Goal: Navigation & Orientation: Find specific page/section

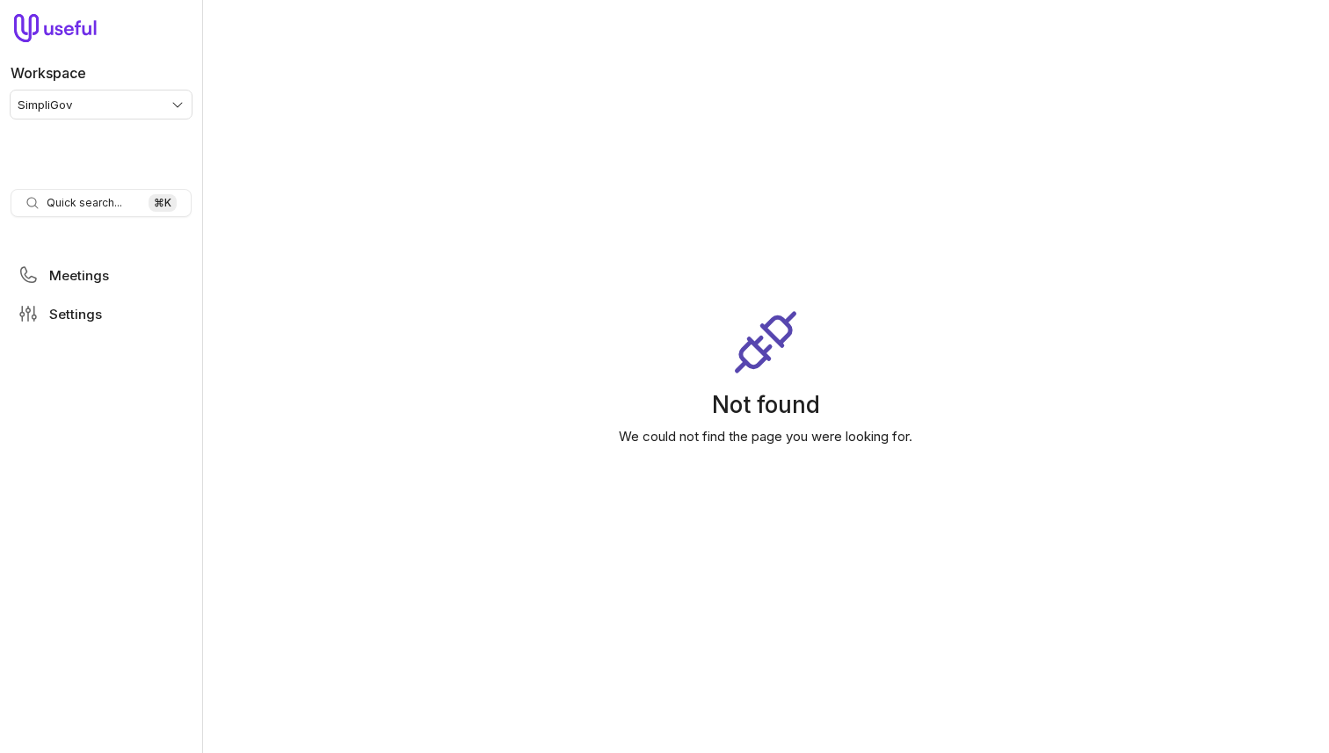
click at [69, 93] on html "Workspace SimpliGov Quick search... ⌘ K Meetings Settings Not found We could no…" at bounding box center [664, 376] width 1329 height 753
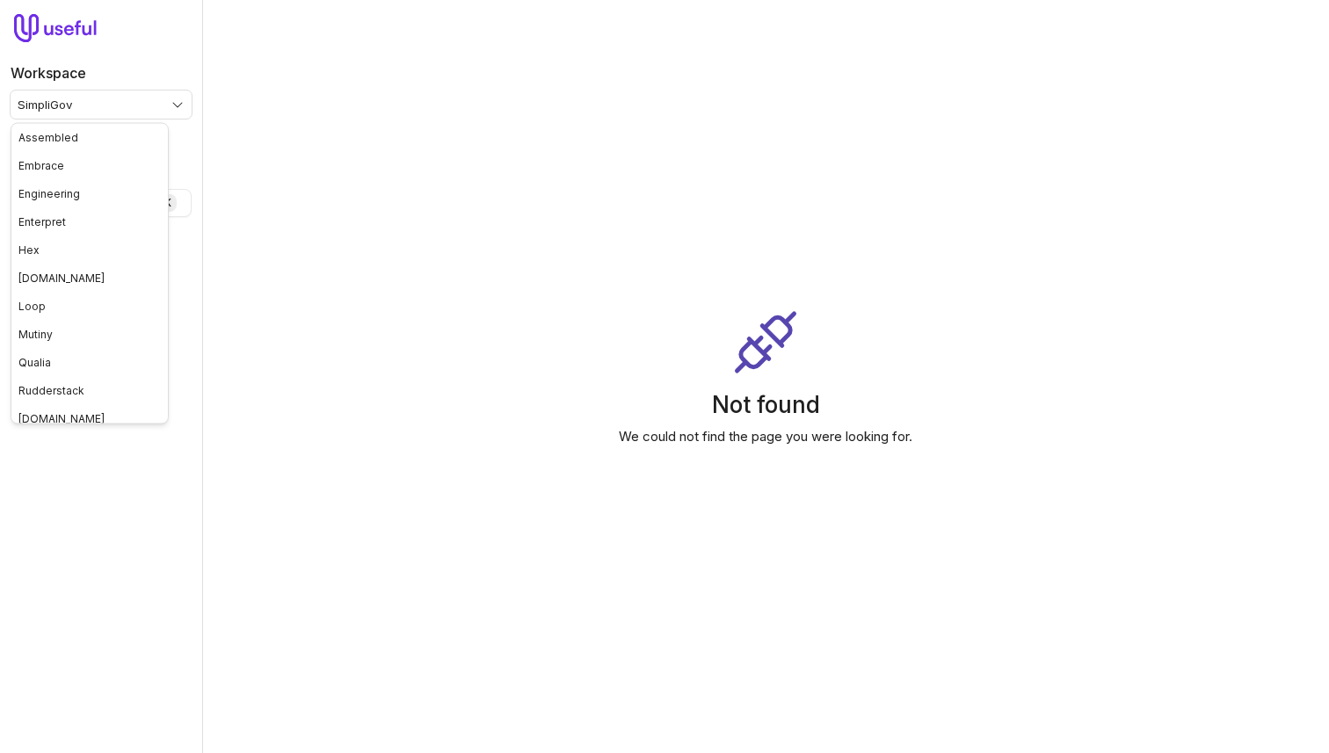
click at [76, 101] on html "Workspace SimpliGov Quick search... ⌘ K Meetings Settings Not found We could no…" at bounding box center [664, 376] width 1329 height 753
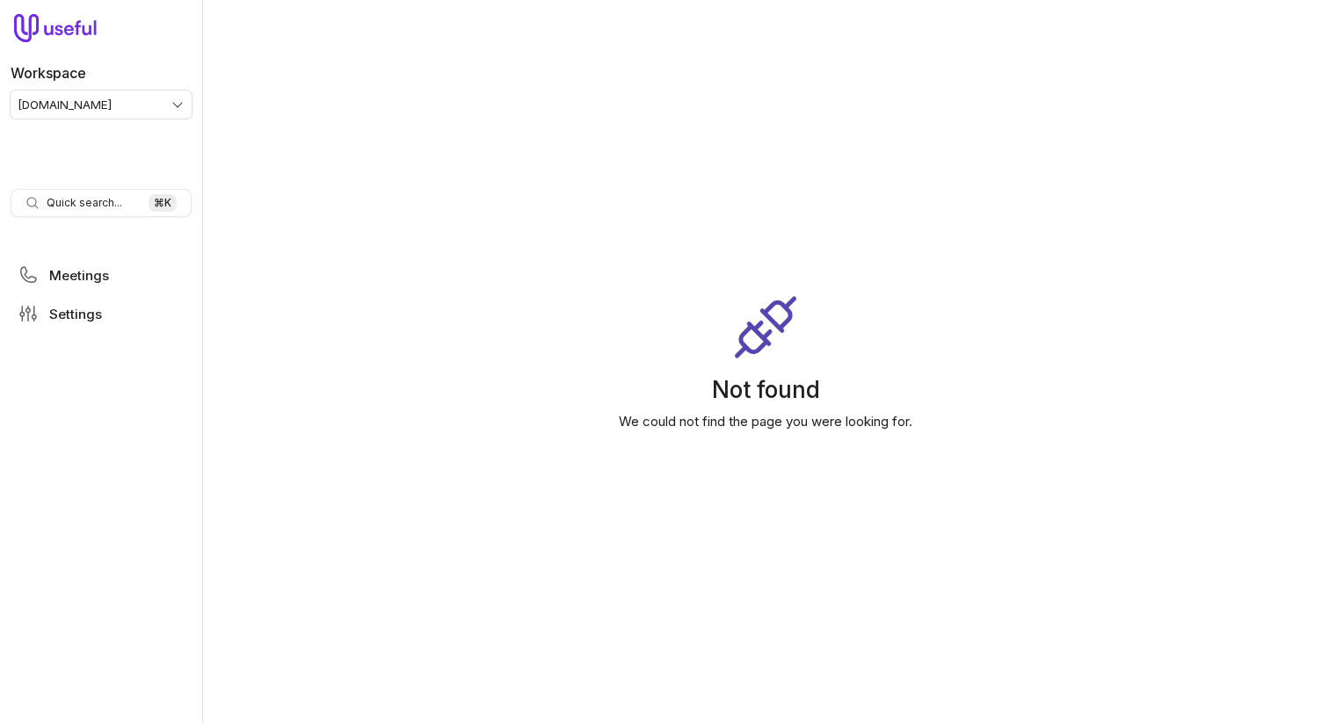
click at [393, 210] on main "Not found We could not find the page you were looking for." at bounding box center [765, 361] width 1127 height 723
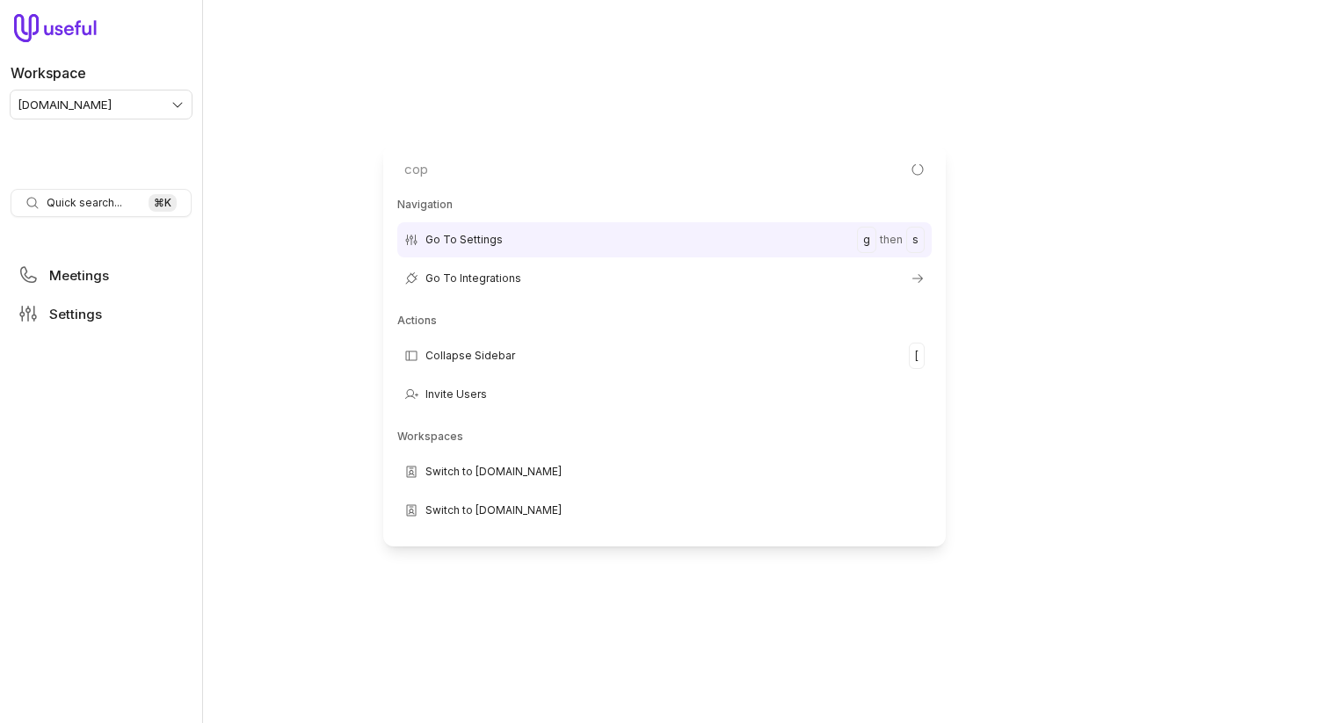
type input "copy"
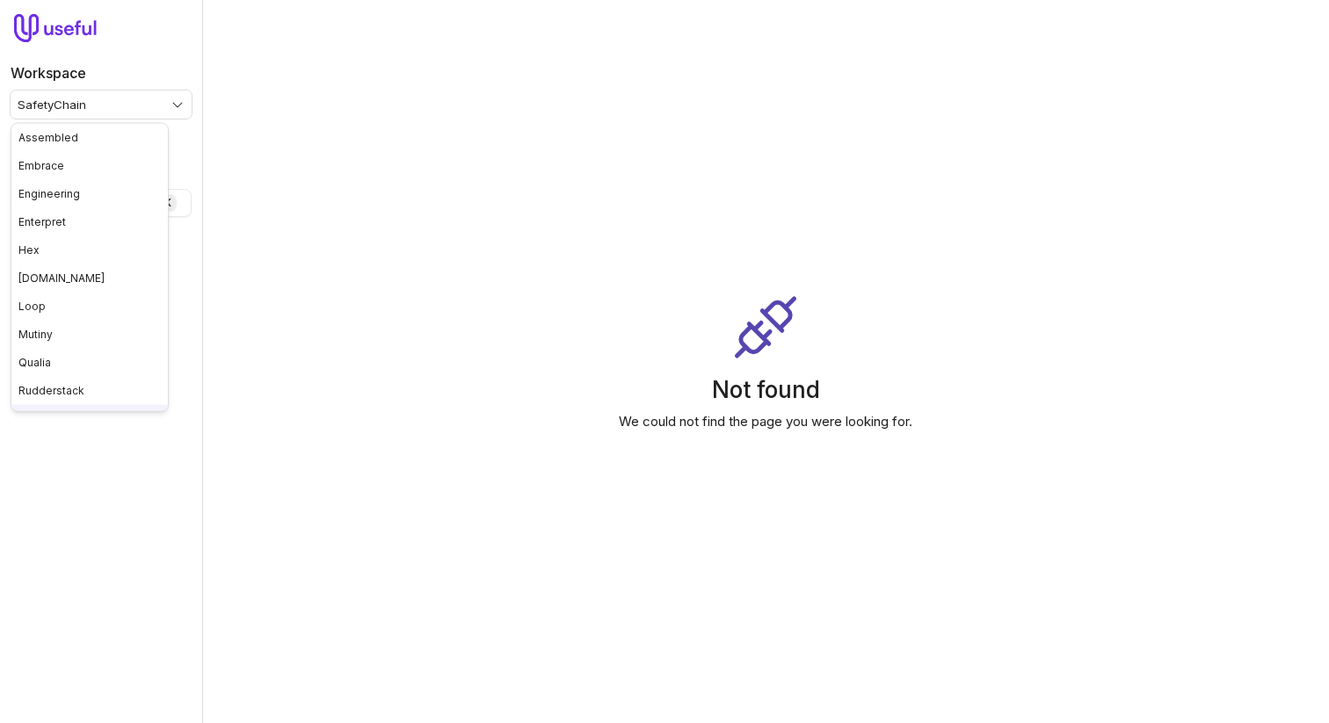
click at [139, 97] on html "Workspace SafetyChain Quick search... ⌘ K Meetings Settings Not found We could …" at bounding box center [664, 361] width 1329 height 723
click at [472, 323] on html "Workspace SafetyChain Quick search... ⌘ K Meetings Settings Not found We could …" at bounding box center [664, 361] width 1329 height 723
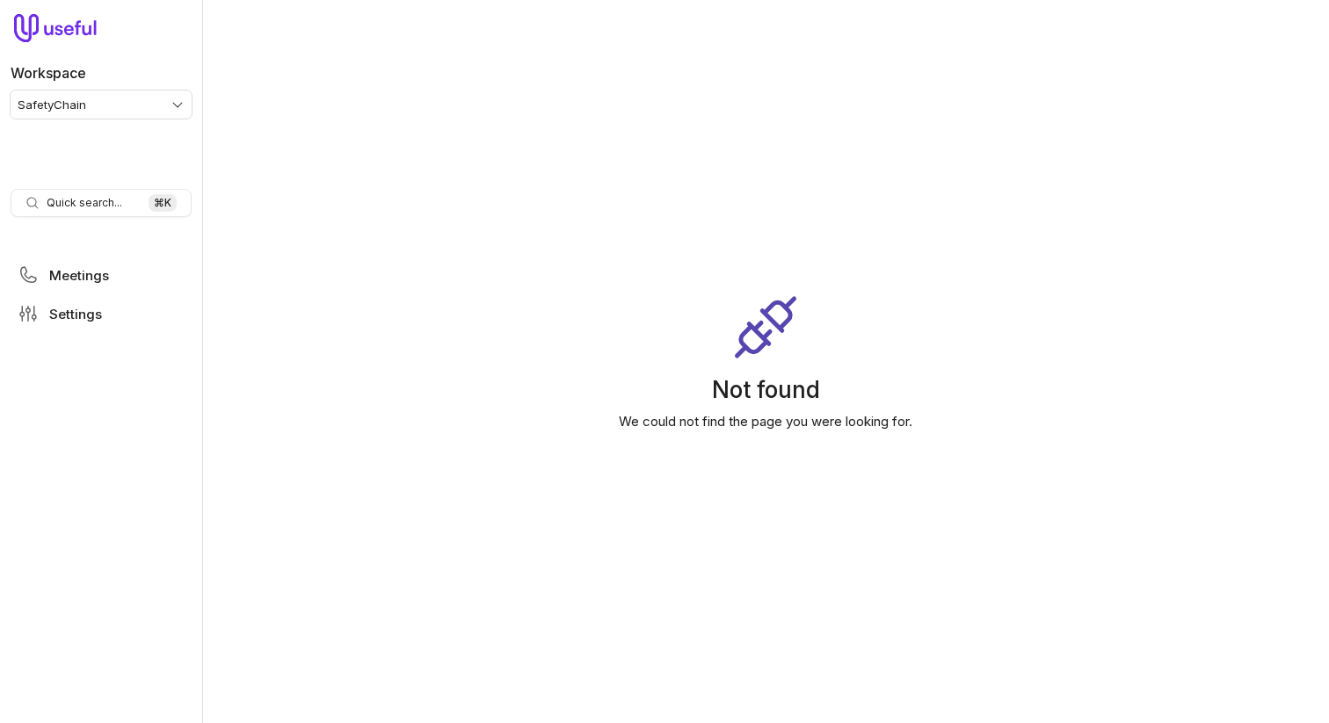
click at [475, 325] on div "Not found We could not find the page you were looking for." at bounding box center [765, 362] width 1127 height 140
click at [116, 102] on html "Workspace SafetyChain Quick search... ⌘ K Meetings Settings Not found We could …" at bounding box center [664, 361] width 1329 height 723
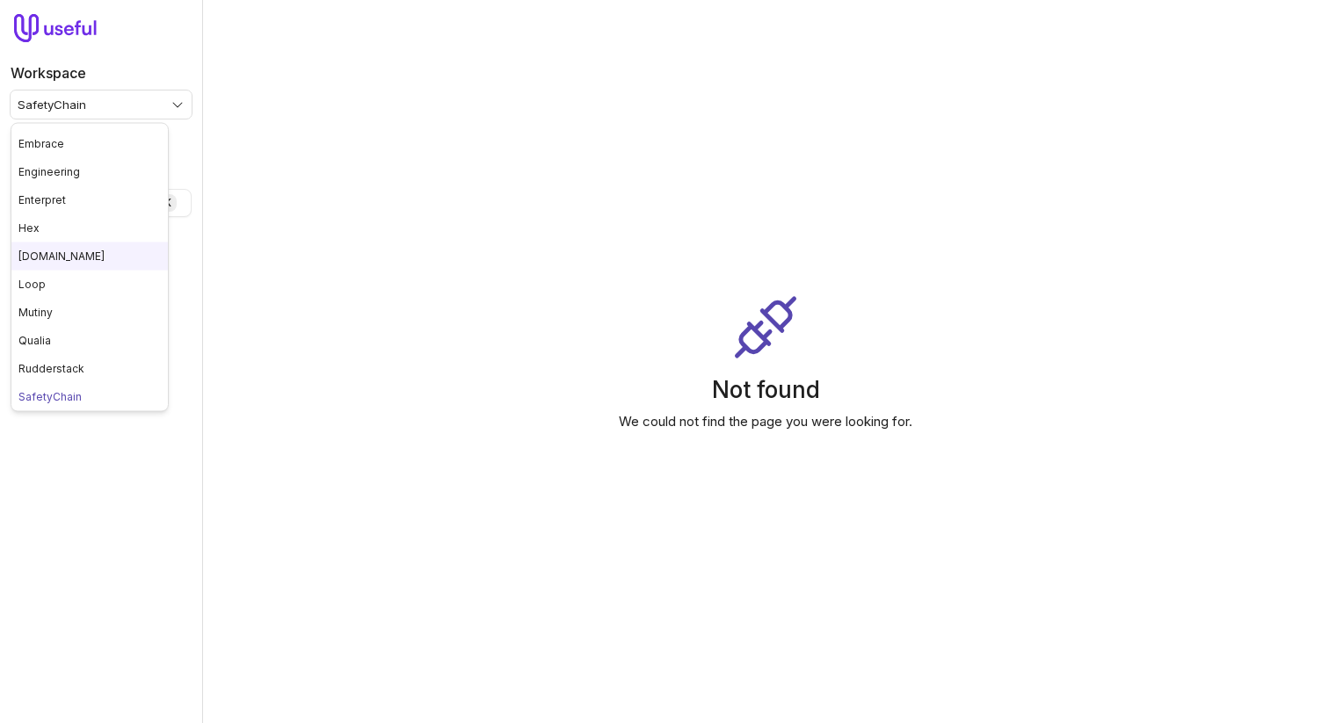
scroll to position [0, 0]
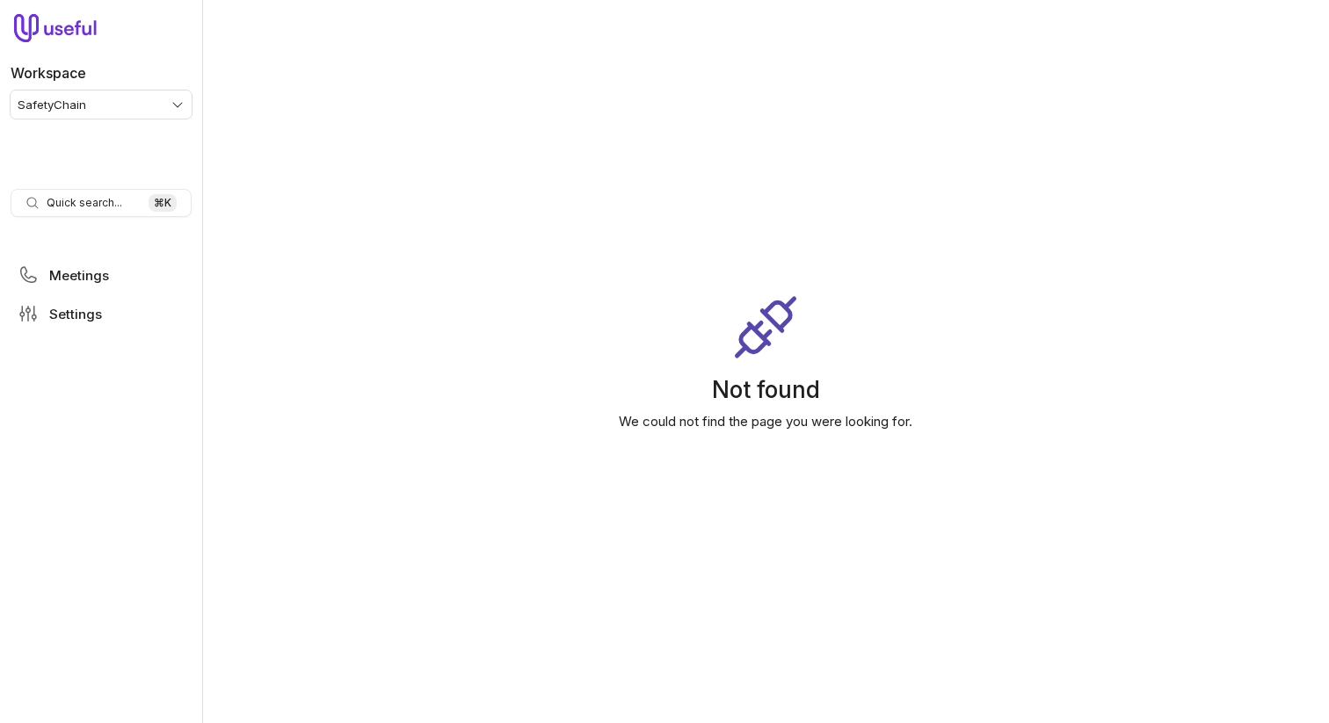
click at [156, 97] on html "Workspace SafetyChain Quick search... ⌘ K Meetings Settings Not found We could …" at bounding box center [664, 361] width 1329 height 723
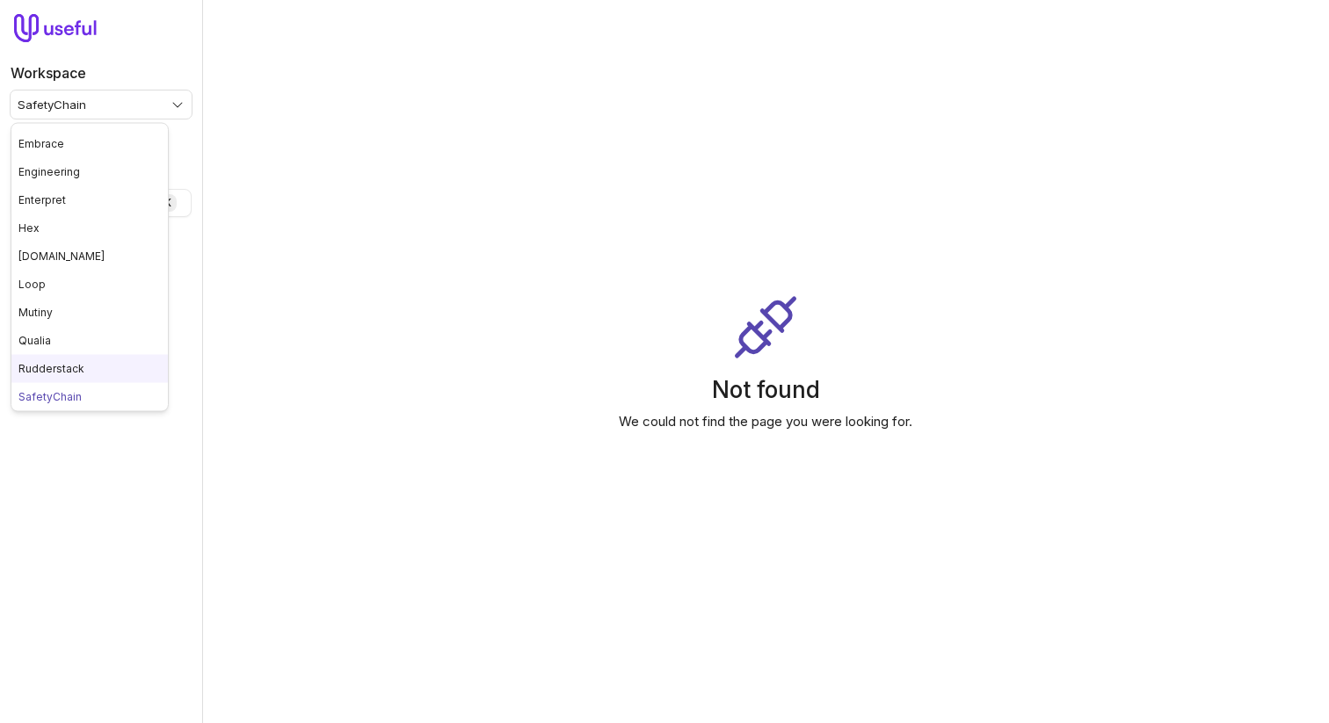
scroll to position [247, 0]
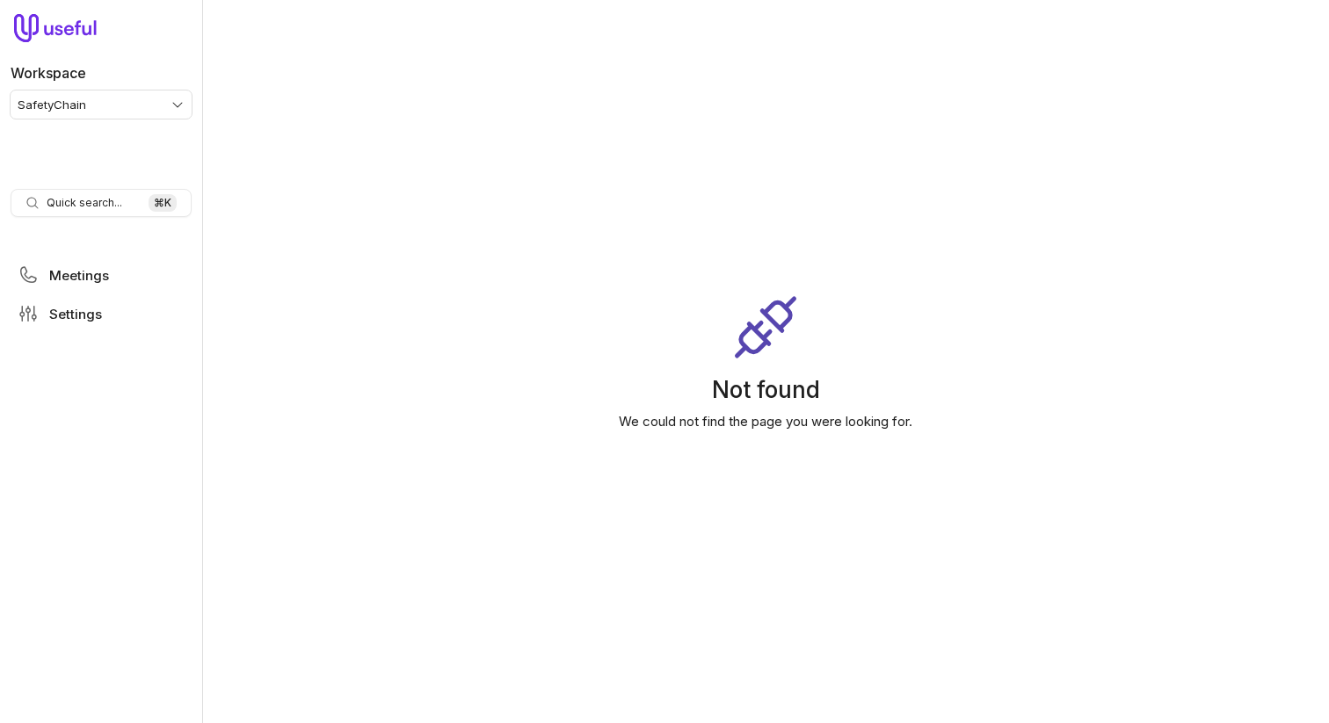
click at [422, 197] on main "Not found We could not find the page you were looking for." at bounding box center [765, 361] width 1127 height 723
click at [919, 65] on main "Not found We could not find the page you were looking for." at bounding box center [765, 361] width 1127 height 723
click at [655, 369] on div "Not found We could not find the page you were looking for." at bounding box center [765, 362] width 1127 height 140
click at [80, 276] on span "Meetings" at bounding box center [79, 275] width 60 height 13
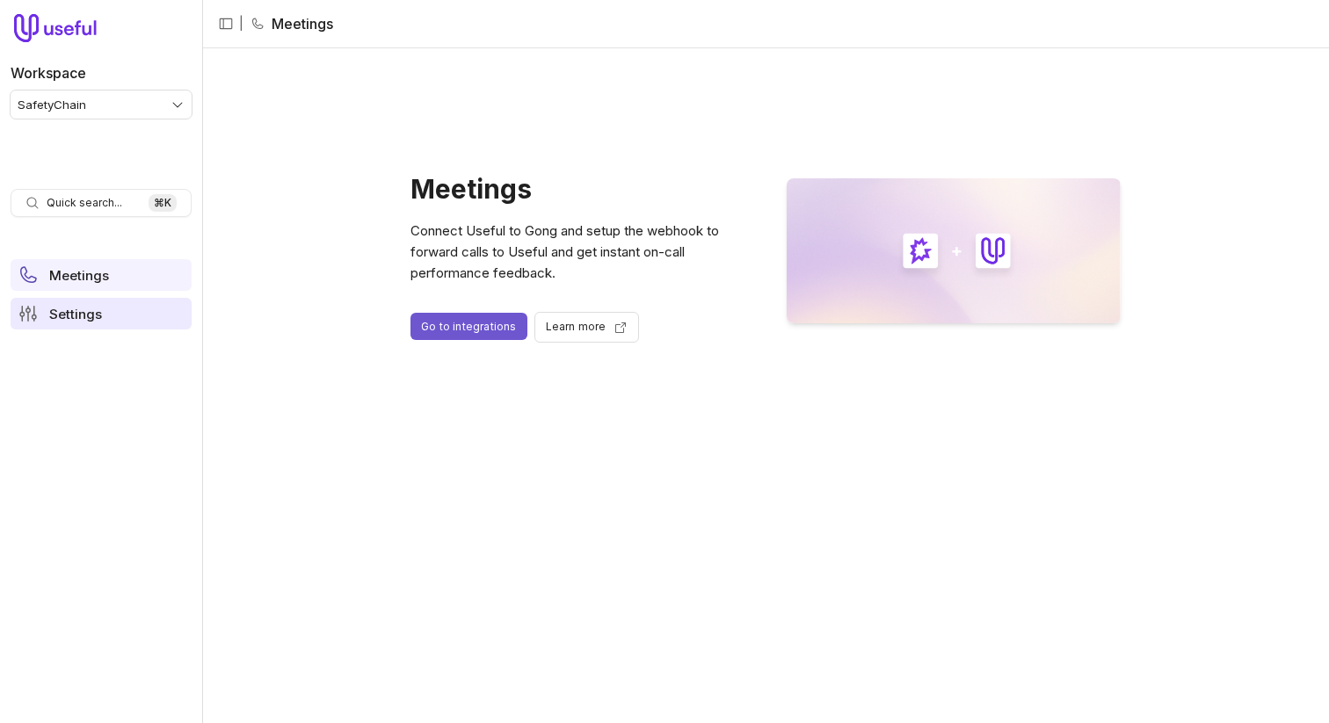
click at [64, 309] on span "Settings" at bounding box center [75, 314] width 53 height 13
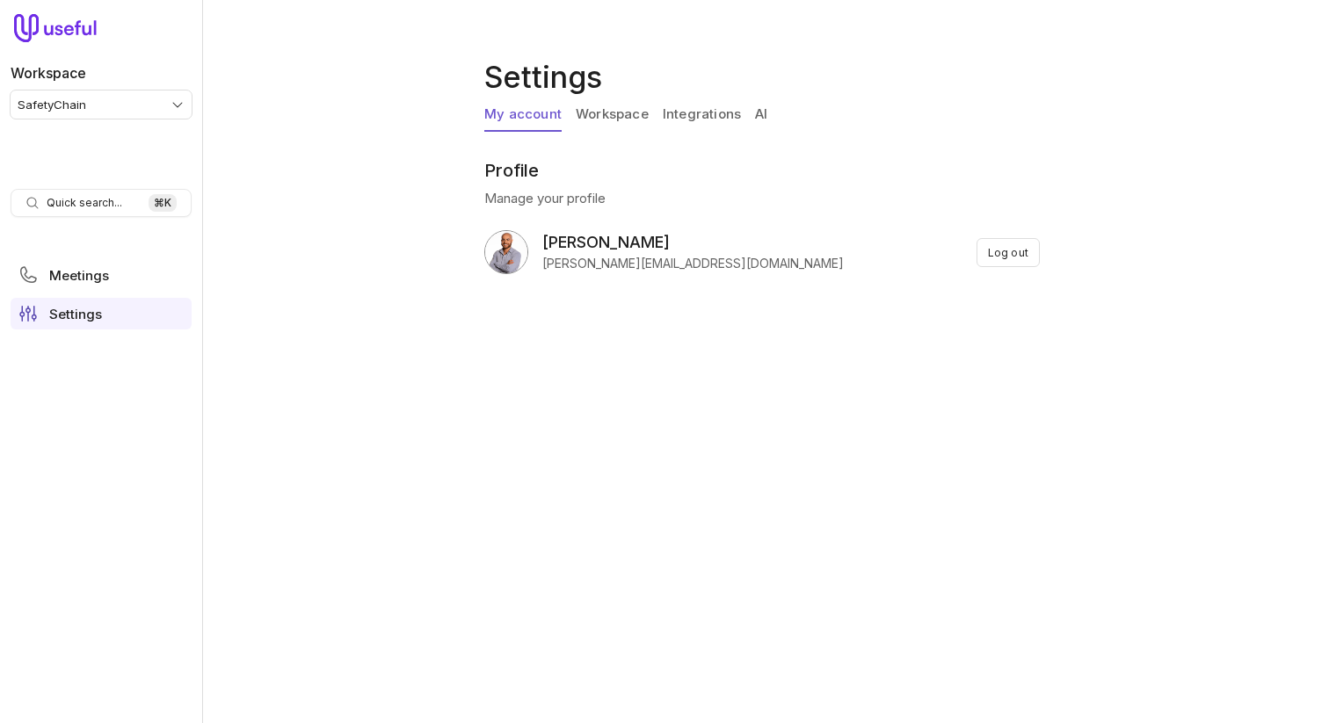
click at [710, 127] on link "Integrations" at bounding box center [702, 114] width 78 height 33
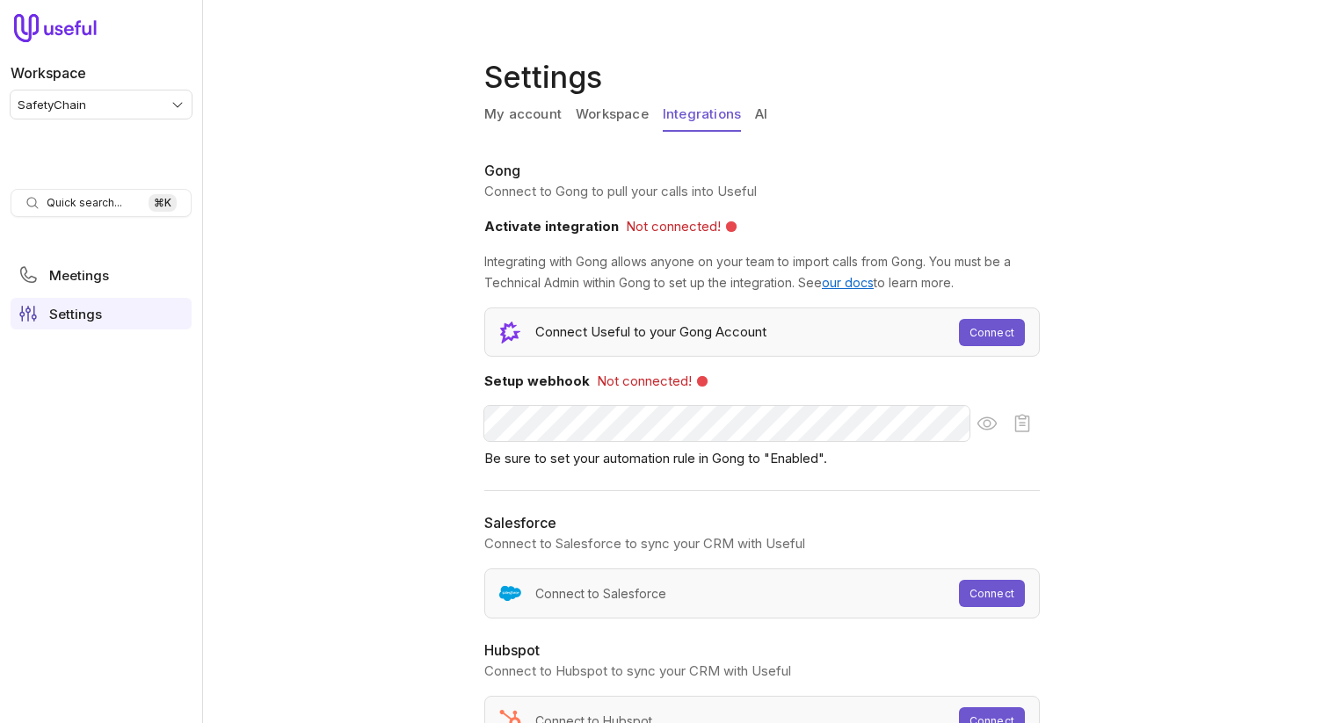
click at [787, 114] on div "My account Workspace Integrations AI" at bounding box center [765, 118] width 562 height 40
click at [744, 115] on div "My account Workspace Integrations AI" at bounding box center [765, 118] width 562 height 40
click at [639, 119] on link "Workspace" at bounding box center [612, 114] width 73 height 33
